Goal: Task Accomplishment & Management: Complete application form

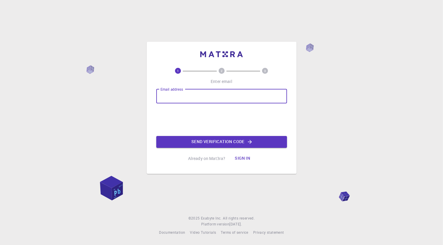
click at [198, 96] on input "Email address" at bounding box center [221, 96] width 131 height 14
type input "[EMAIL_ADDRESS][DOMAIN_NAME]"
click at [219, 142] on button "Send verification code" at bounding box center [221, 142] width 131 height 12
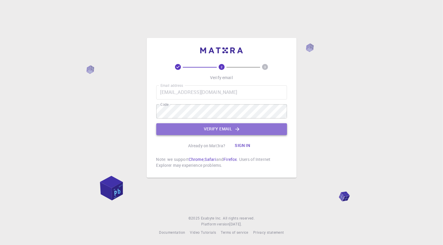
click at [210, 128] on button "Verify email" at bounding box center [221, 129] width 131 height 12
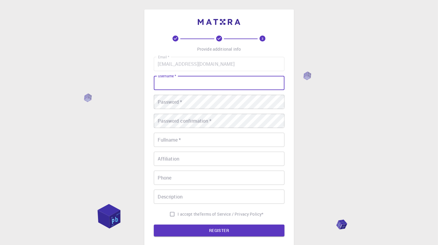
click at [201, 83] on input "username   *" at bounding box center [219, 83] width 131 height 14
type input "[PERSON_NAME]"
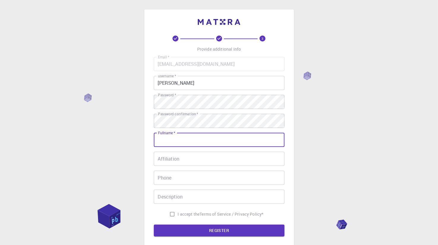
click at [175, 142] on input "Fullname   *" at bounding box center [219, 140] width 131 height 14
type input "[PERSON_NAME] [PERSON_NAME]"
click at [186, 176] on input "Phone" at bounding box center [219, 178] width 131 height 14
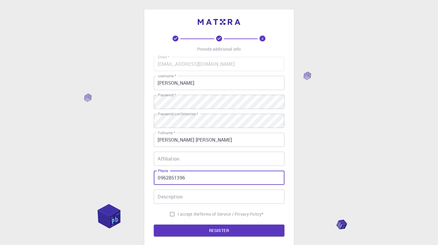
type input "0962851396"
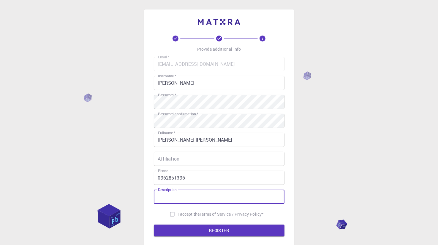
click at [185, 199] on input "Description" at bounding box center [219, 197] width 131 height 14
type input "n"
type input "No, thanks"
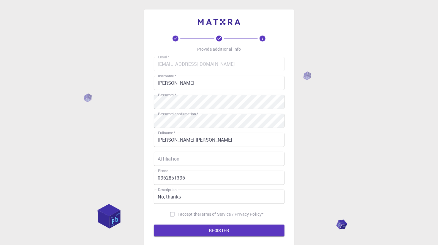
click at [191, 213] on span "I accept the" at bounding box center [189, 215] width 22 height 6
click at [178, 213] on input "I accept the Terms of Service / Privacy Policy *" at bounding box center [172, 214] width 11 height 11
checkbox input "true"
click at [180, 163] on input "Affiliation" at bounding box center [219, 159] width 131 height 14
type input "111"
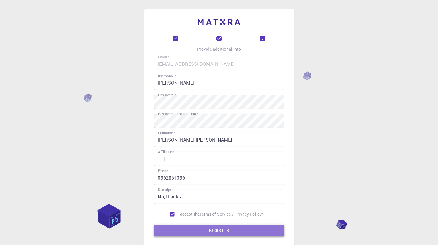
click at [183, 233] on button "REGISTER" at bounding box center [219, 231] width 131 height 12
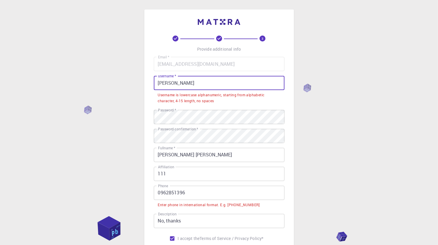
drag, startPoint x: 180, startPoint y: 82, endPoint x: 184, endPoint y: 80, distance: 3.8
click at [184, 80] on input "[PERSON_NAME]" at bounding box center [219, 83] width 131 height 14
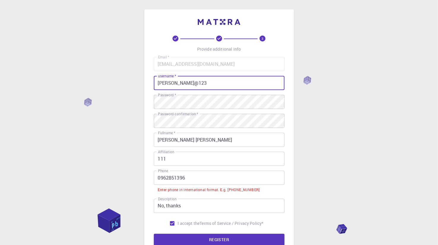
type input "[PERSON_NAME]@123"
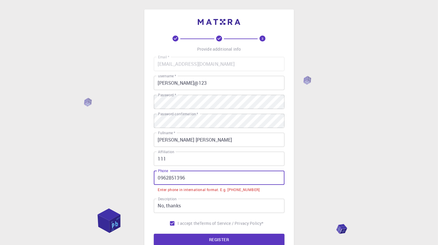
click at [160, 177] on input "0962851396" at bounding box center [219, 178] width 131 height 14
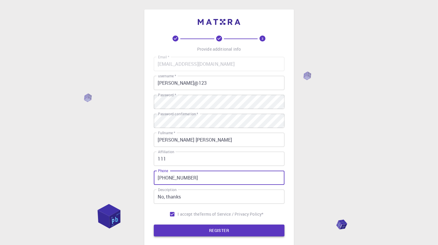
type input "[PHONE_NUMBER]"
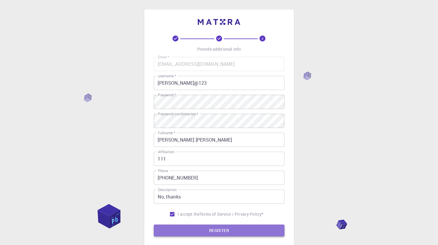
click at [233, 234] on button "REGISTER" at bounding box center [219, 231] width 131 height 12
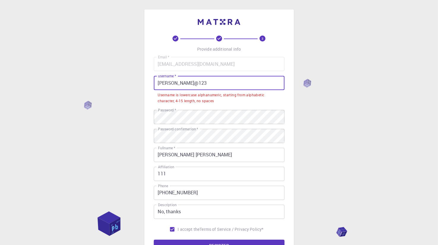
click at [158, 82] on input "[PERSON_NAME]@123" at bounding box center [219, 83] width 131 height 14
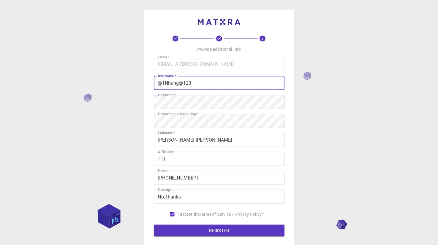
click at [192, 83] on input "@1Nhung@123" at bounding box center [219, 83] width 131 height 14
click at [166, 83] on input "@1Nhung@" at bounding box center [219, 83] width 131 height 14
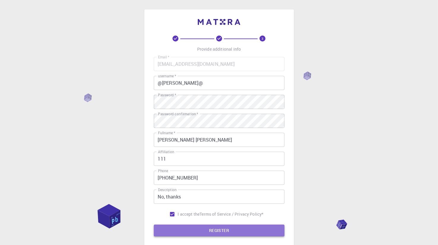
click at [195, 229] on button "REGISTER" at bounding box center [219, 231] width 131 height 12
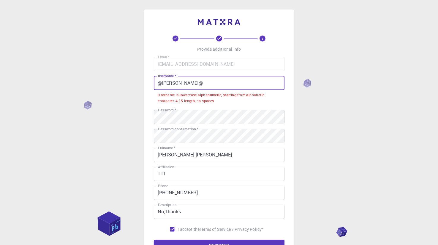
click at [166, 84] on input "@[PERSON_NAME]@" at bounding box center [219, 83] width 131 height 14
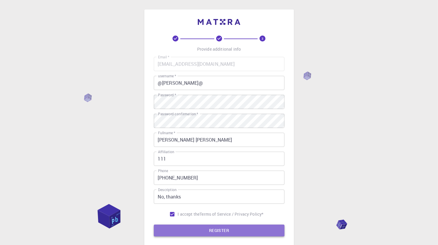
click at [208, 233] on button "REGISTER" at bounding box center [219, 231] width 131 height 12
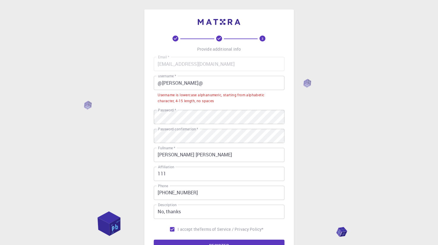
click at [161, 82] on input "@[PERSON_NAME]@" at bounding box center [219, 83] width 131 height 14
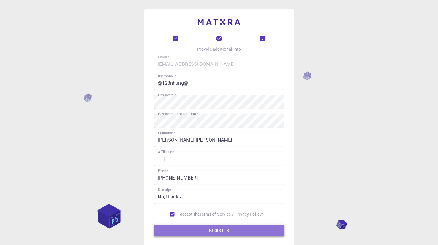
click at [217, 233] on button "REGISTER" at bounding box center [219, 231] width 131 height 12
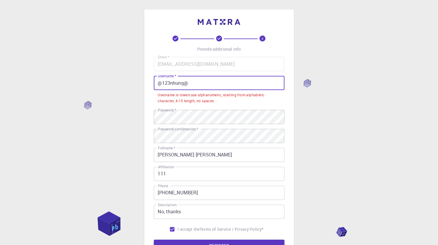
click at [173, 80] on input "@123nhung@" at bounding box center [219, 83] width 131 height 14
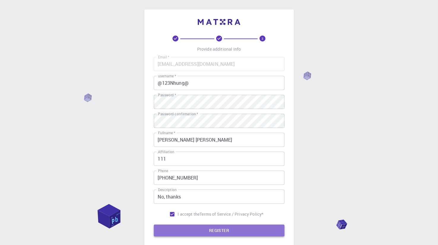
click at [219, 234] on button "REGISTER" at bounding box center [219, 231] width 131 height 12
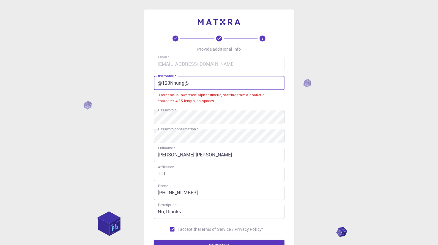
click at [183, 83] on input "@123Nhung@" at bounding box center [219, 83] width 131 height 14
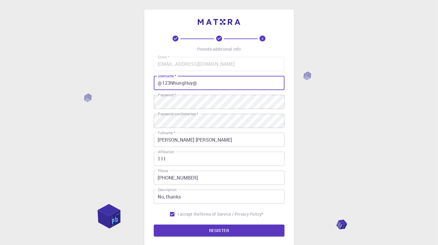
click at [154, 225] on button "REGISTER" at bounding box center [219, 231] width 131 height 12
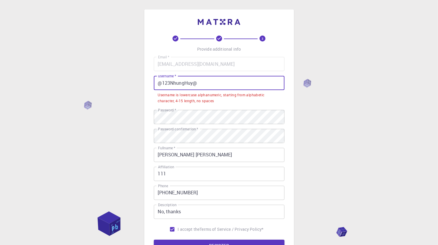
click at [162, 82] on input "@123NhungHuy@" at bounding box center [219, 83] width 131 height 14
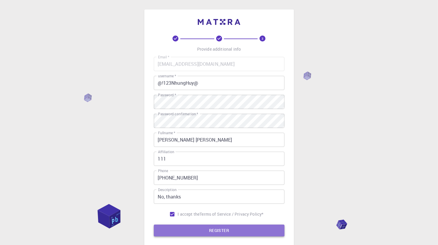
click at [214, 227] on button "REGISTER" at bounding box center [219, 231] width 131 height 12
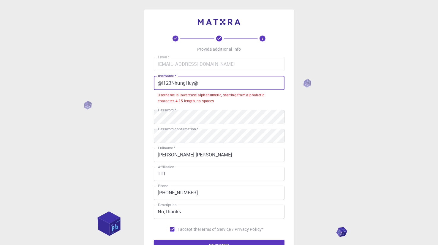
click at [171, 82] on input "@!123NhungHuy@" at bounding box center [219, 83] width 131 height 14
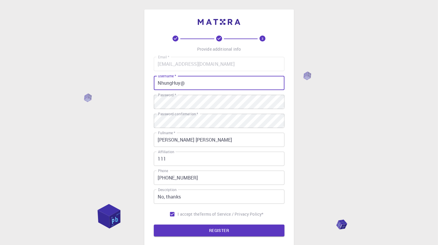
click at [186, 84] on input "NhungHuy@" at bounding box center [219, 83] width 131 height 14
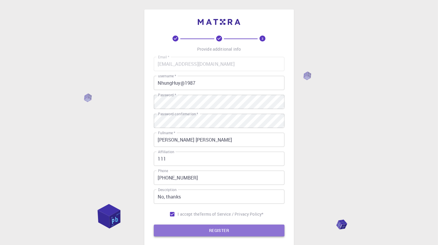
click at [251, 233] on button "REGISTER" at bounding box center [219, 231] width 131 height 12
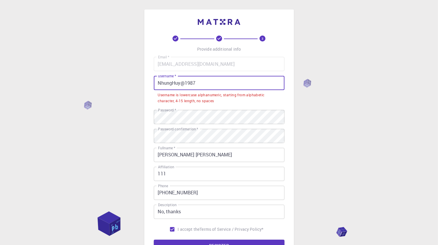
click at [161, 83] on input "NhungHuy@1987" at bounding box center [219, 83] width 131 height 14
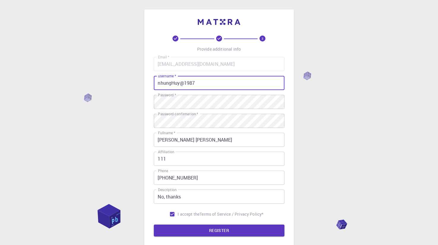
click at [174, 83] on input "nhungHuy@1987" at bounding box center [219, 83] width 131 height 14
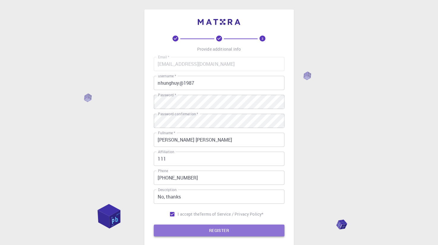
click at [213, 229] on button "REGISTER" at bounding box center [219, 231] width 131 height 12
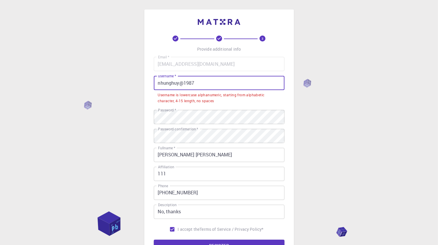
click at [157, 81] on input "nhunghuy@1987" at bounding box center [219, 83] width 131 height 14
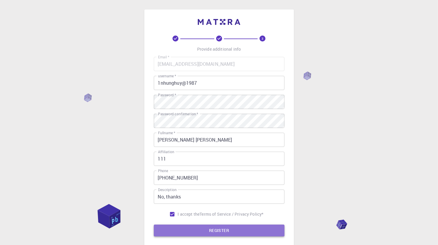
click at [205, 231] on button "REGISTER" at bounding box center [219, 231] width 131 height 12
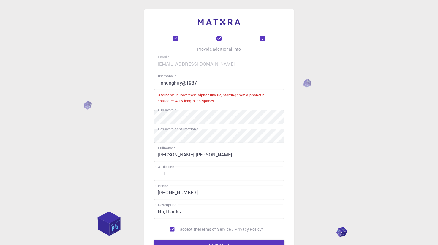
click at [159, 82] on input "1nhunghuy@1987" at bounding box center [219, 83] width 131 height 14
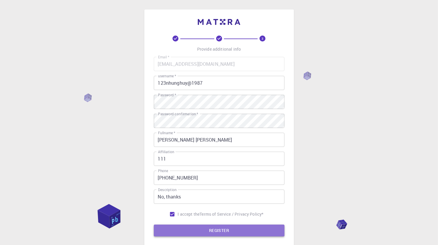
click at [179, 231] on button "REGISTER" at bounding box center [219, 231] width 131 height 12
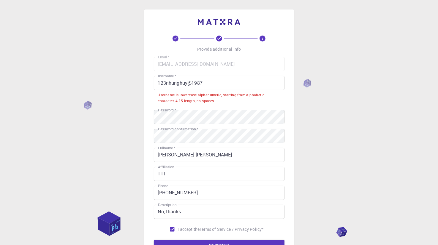
click at [205, 81] on input "123nhunghuy@1987" at bounding box center [219, 83] width 131 height 14
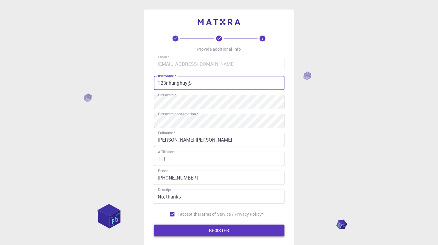
click at [199, 231] on button "REGISTER" at bounding box center [219, 231] width 131 height 12
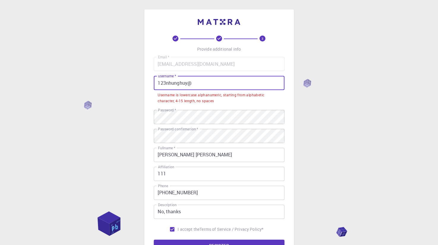
click at [166, 82] on input "123nhunghuy@" at bounding box center [219, 83] width 131 height 14
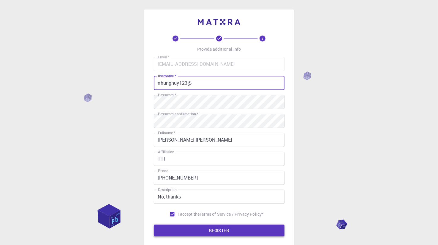
click at [202, 226] on button "REGISTER" at bounding box center [219, 231] width 131 height 12
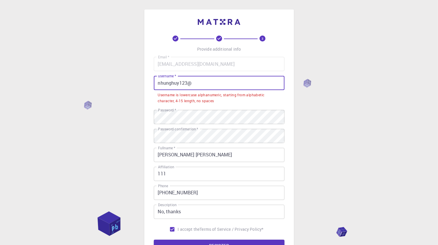
click at [185, 83] on input "nhunghuy123@" at bounding box center [219, 83] width 131 height 14
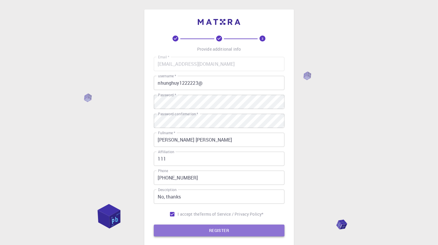
click at [218, 230] on button "REGISTER" at bounding box center [219, 231] width 131 height 12
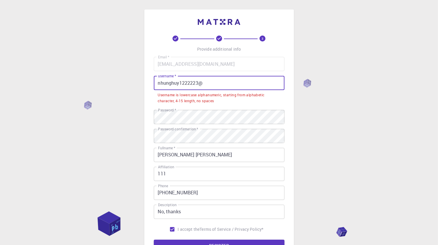
click at [203, 81] on input "nhunghuy1222223@" at bounding box center [219, 83] width 131 height 14
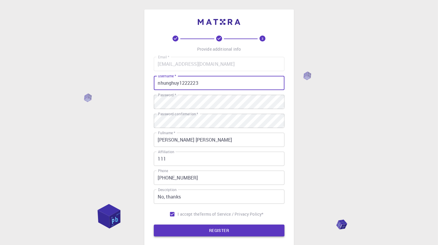
type input "nhunghuy1222223"
click at [200, 226] on button "REGISTER" at bounding box center [219, 231] width 131 height 12
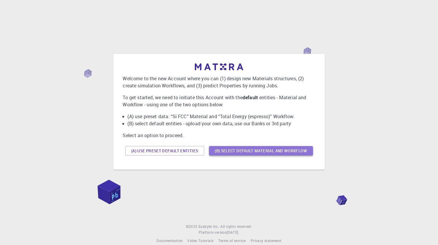
click at [220, 155] on button "(B) Select default material and workflow" at bounding box center [261, 150] width 104 height 9
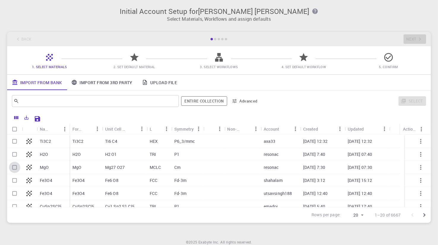
click at [15, 168] on input "Select row" at bounding box center [14, 167] width 11 height 11
checkbox input "true"
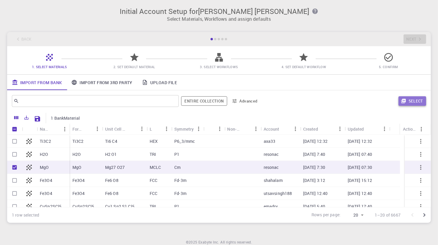
click at [404, 99] on icon "button" at bounding box center [403, 101] width 4 height 4
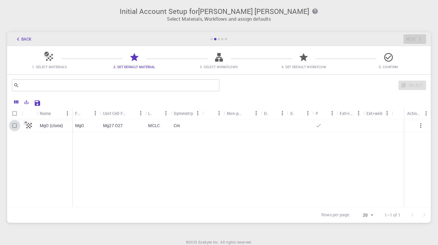
click at [16, 126] on input "Select row" at bounding box center [14, 125] width 11 height 11
checkbox input "true"
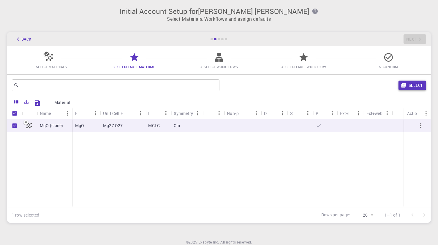
click at [409, 85] on button "Select" at bounding box center [412, 85] width 28 height 9
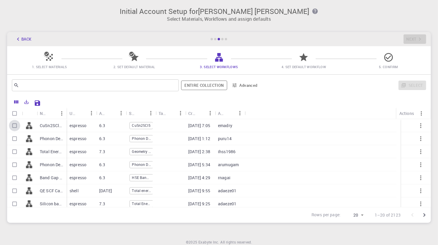
click at [14, 124] on input "Select row" at bounding box center [14, 125] width 11 height 11
checkbox input "true"
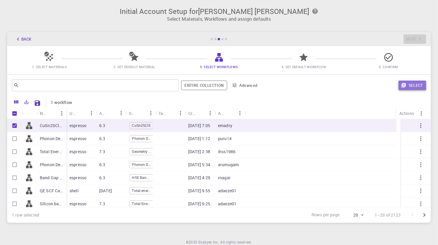
click at [410, 85] on button "Select" at bounding box center [412, 85] width 28 height 9
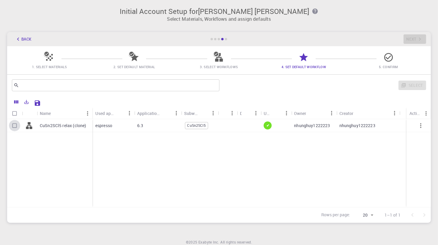
click at [15, 126] on input "Select row" at bounding box center [14, 125] width 11 height 11
checkbox input "true"
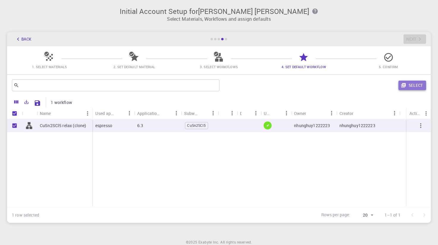
click at [416, 86] on button "Select" at bounding box center [412, 85] width 28 height 9
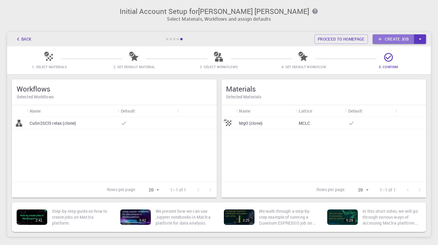
click at [389, 38] on link "Create job" at bounding box center [393, 38] width 42 height 9
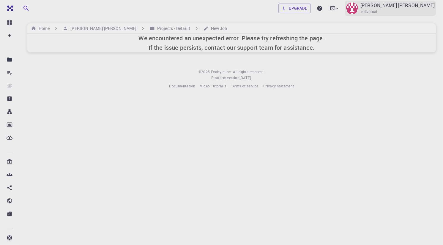
click at [358, 9] on img at bounding box center [352, 8] width 12 height 12
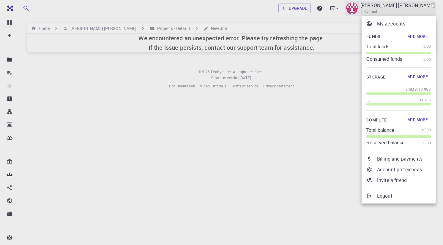
click at [384, 9] on div at bounding box center [221, 122] width 443 height 245
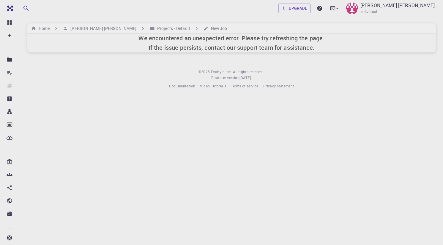
click at [404, 122] on body "Free Dashboard Create New Job New Material Create Material Upload File Import f…" at bounding box center [221, 122] width 443 height 245
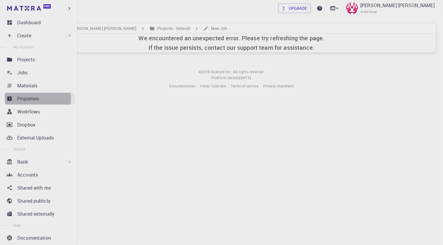
click at [30, 99] on p "Properties" at bounding box center [28, 98] width 22 height 7
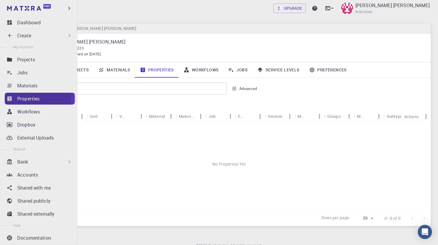
click at [30, 99] on p "Properties" at bounding box center [28, 98] width 23 height 7
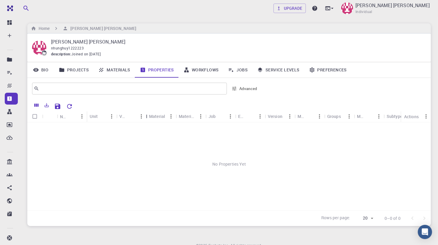
click at [147, 115] on div "Value" at bounding box center [147, 117] width 6 height 12
click at [155, 117] on div "Material" at bounding box center [157, 117] width 16 height 12
click at [159, 116] on div "Material" at bounding box center [157, 117] width 16 height 12
click at [71, 64] on link "Projects" at bounding box center [73, 69] width 39 height 15
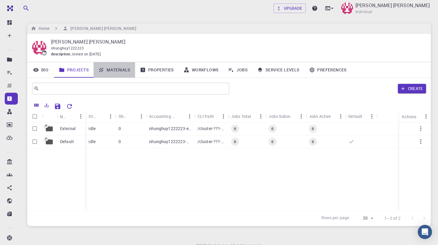
click at [101, 69] on icon at bounding box center [101, 70] width 6 height 6
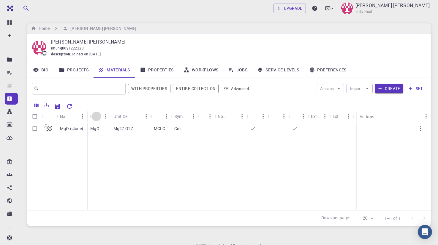
click at [95, 117] on icon "Sort" at bounding box center [96, 116] width 7 height 7
click at [365, 93] on div "Actions Import Create set" at bounding box center [340, 89] width 172 height 14
click at [365, 93] on button "Import" at bounding box center [359, 88] width 26 height 9
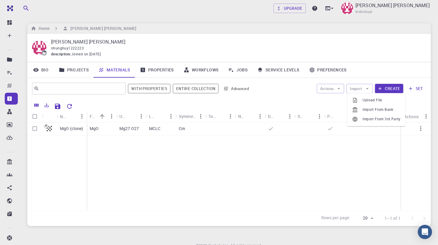
click at [37, 51] on img at bounding box center [39, 48] width 14 height 14
